Goal: Browse casually

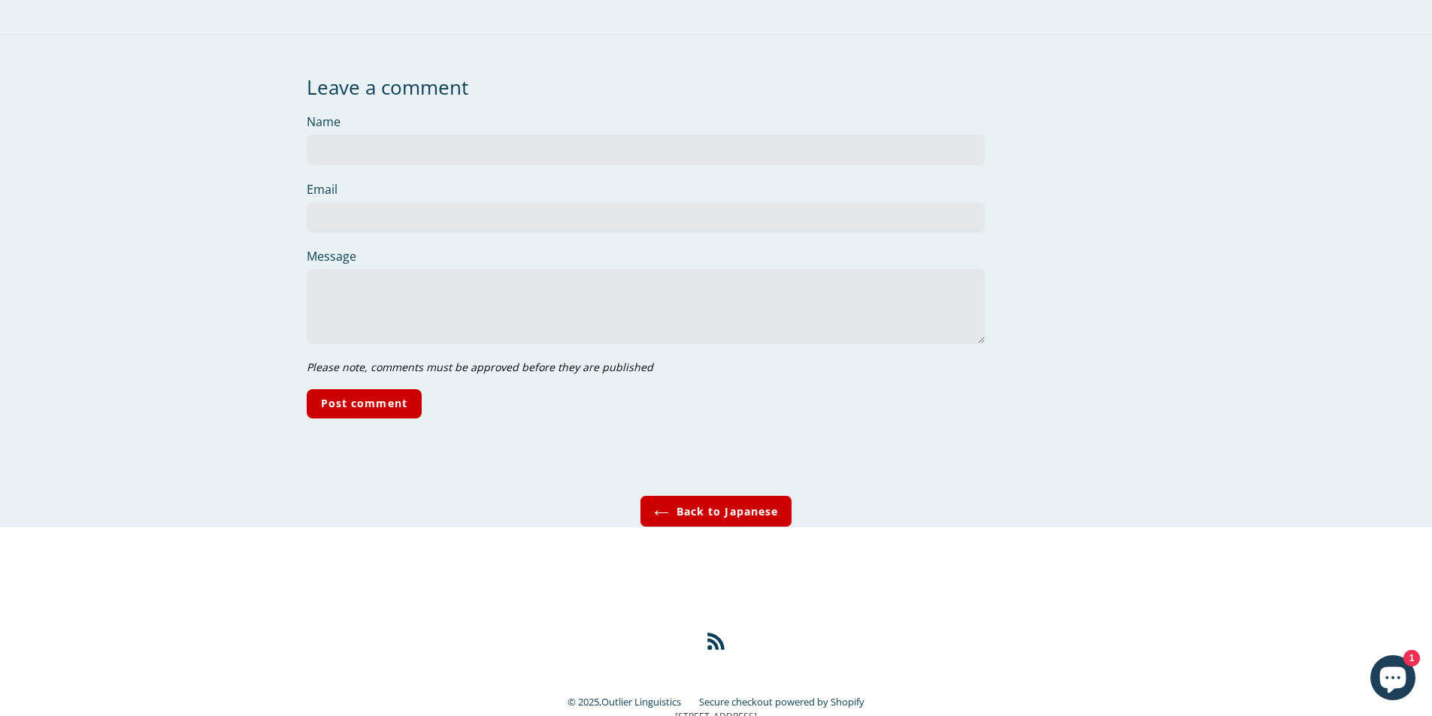
scroll to position [5441, 0]
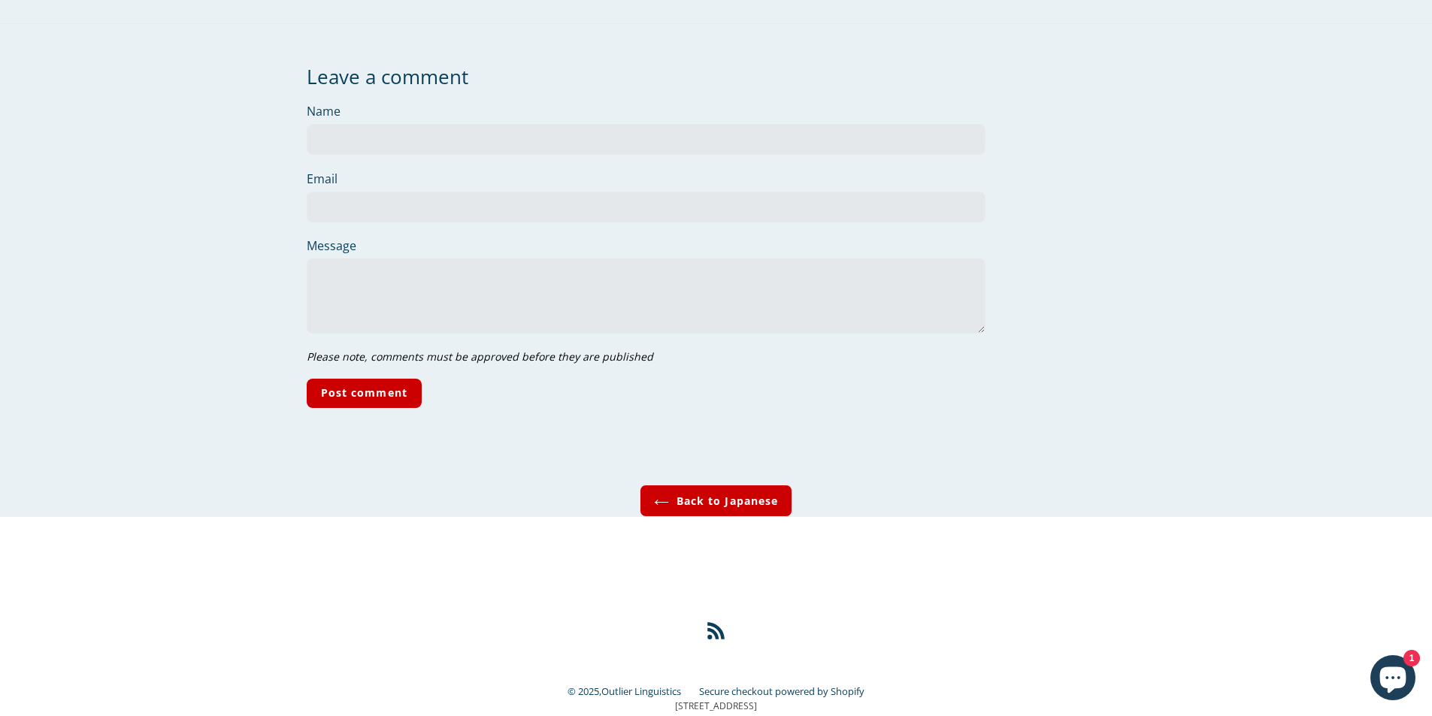
click at [1403, 691] on icon "Chat window" at bounding box center [1393, 678] width 44 height 44
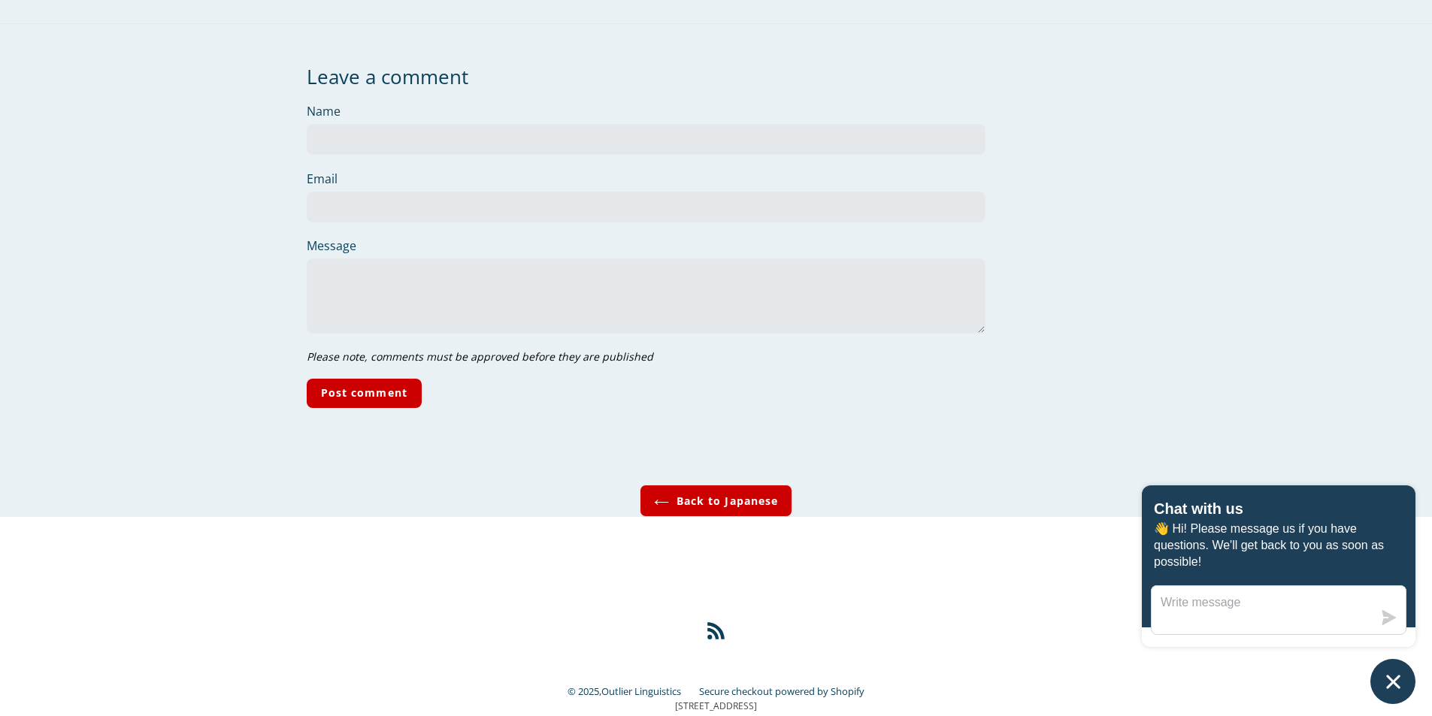
click at [1396, 677] on icon "Chat window" at bounding box center [1393, 682] width 14 height 14
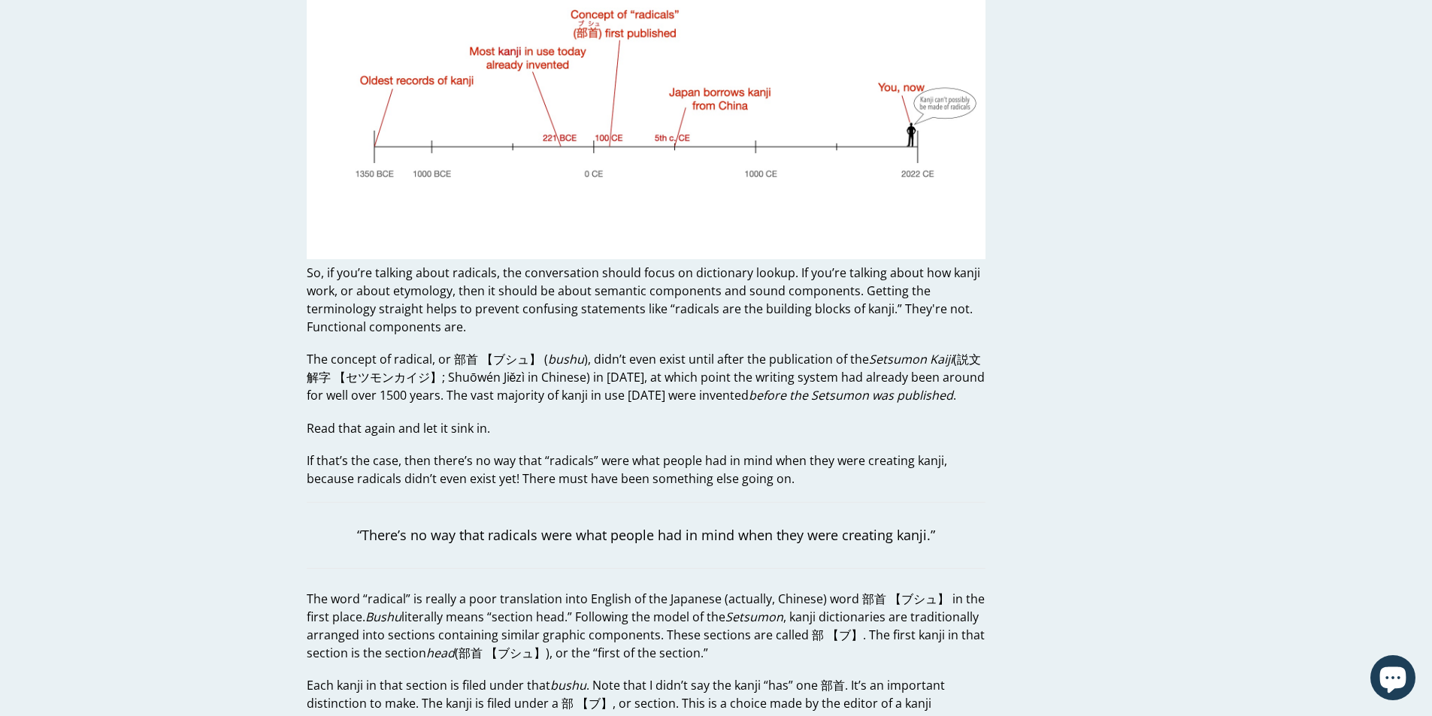
scroll to position [902, 0]
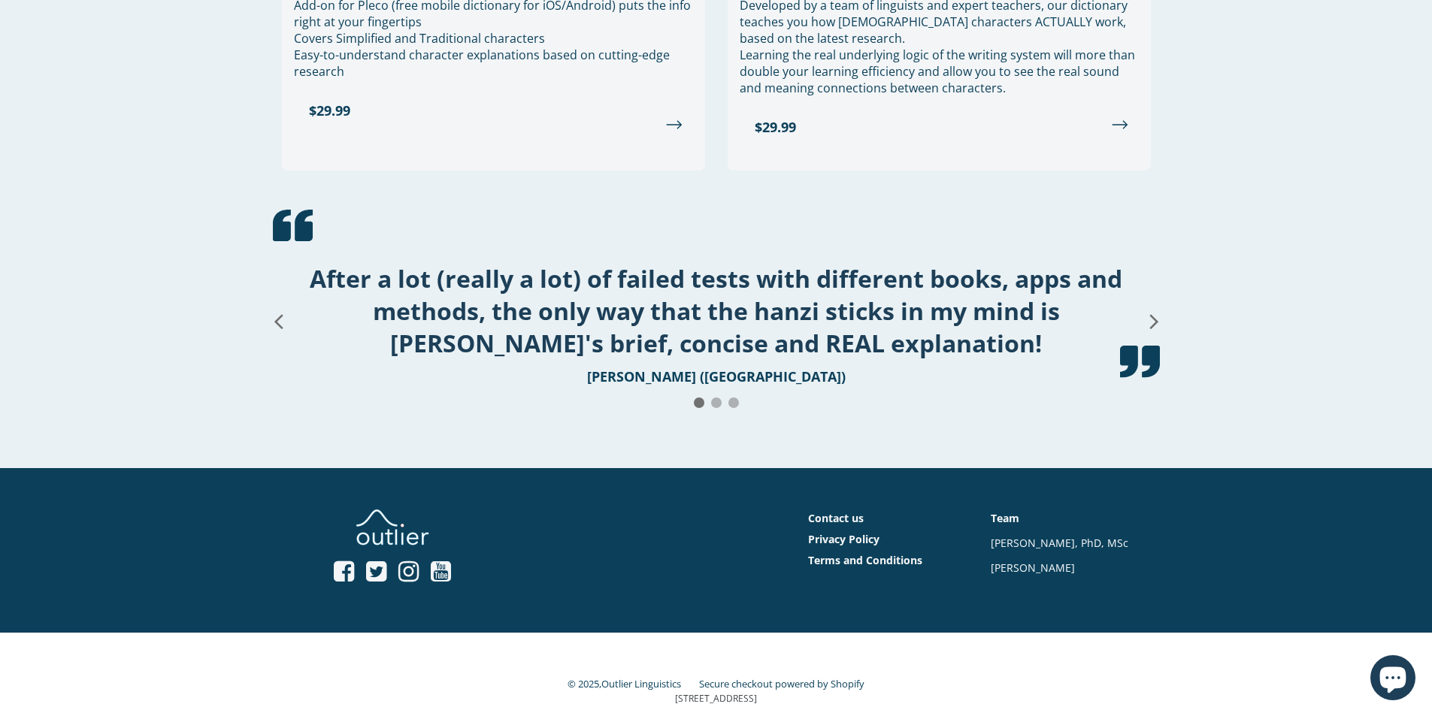
scroll to position [1825, 0]
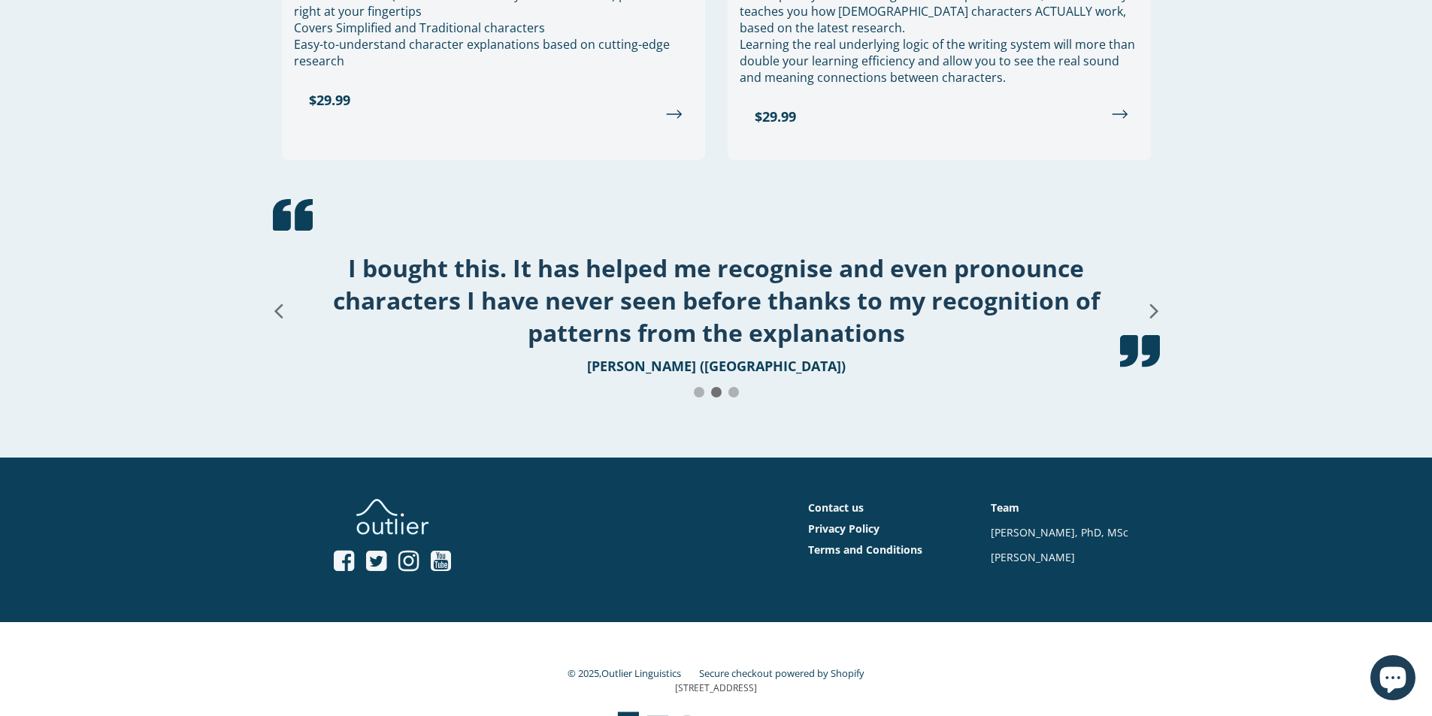
click at [701, 387] on div at bounding box center [699, 392] width 11 height 11
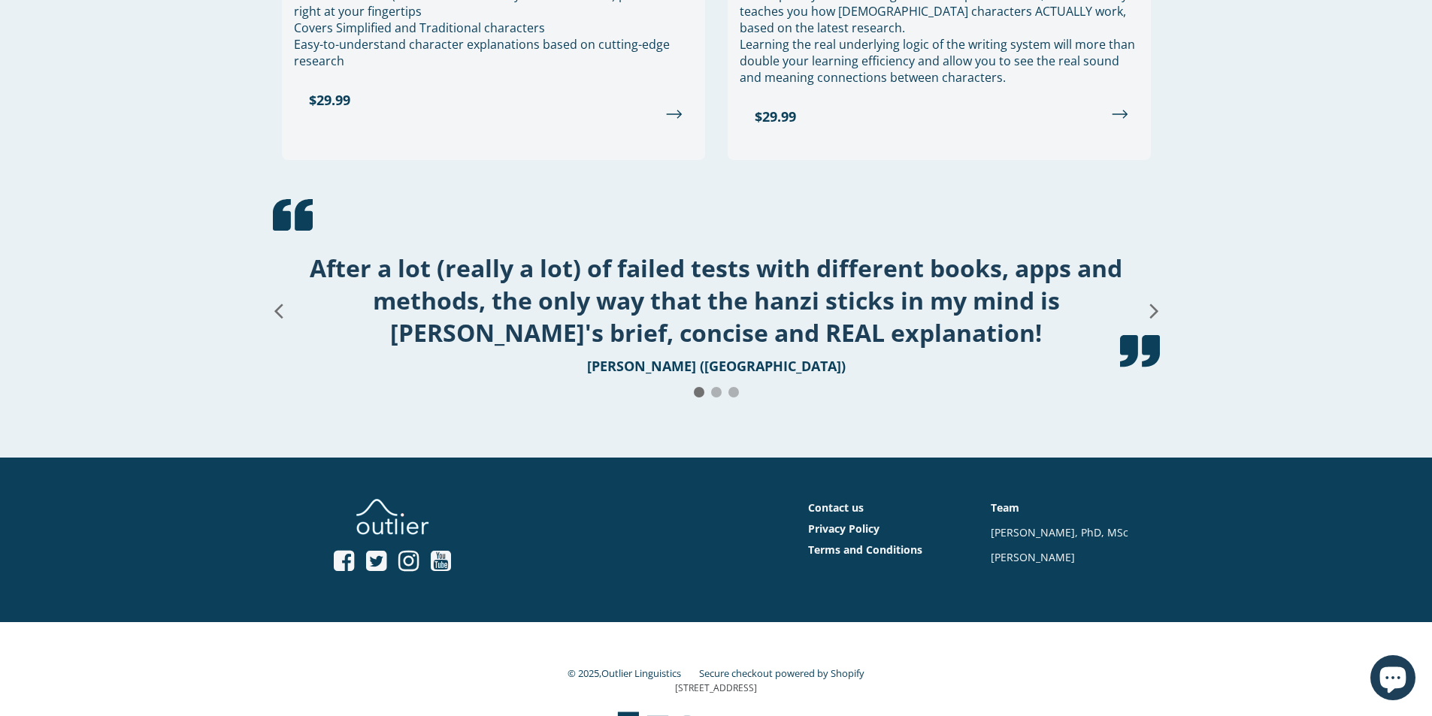
click at [733, 387] on div at bounding box center [733, 392] width 11 height 11
